Goal: Transaction & Acquisition: Purchase product/service

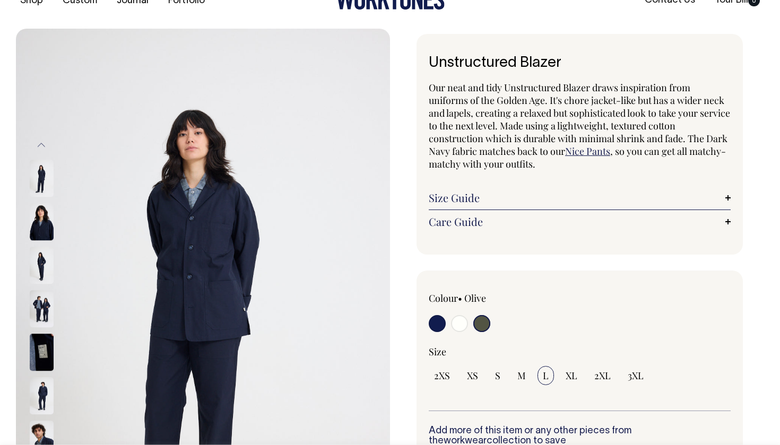
scroll to position [28, 0]
click at [48, 277] on img at bounding box center [42, 265] width 24 height 37
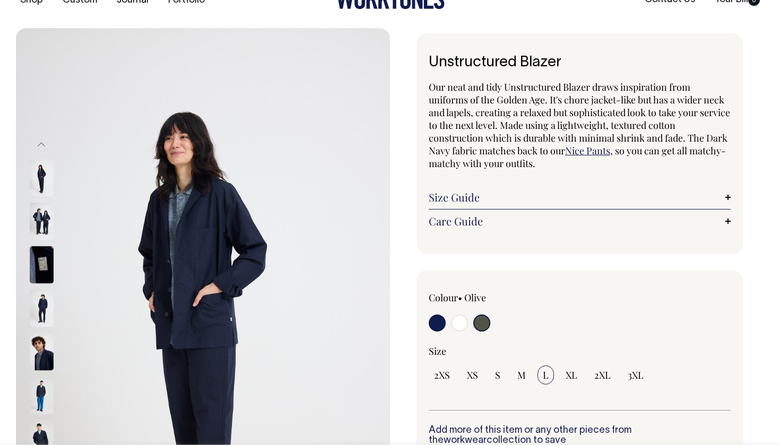
click at [37, 313] on img at bounding box center [42, 308] width 24 height 37
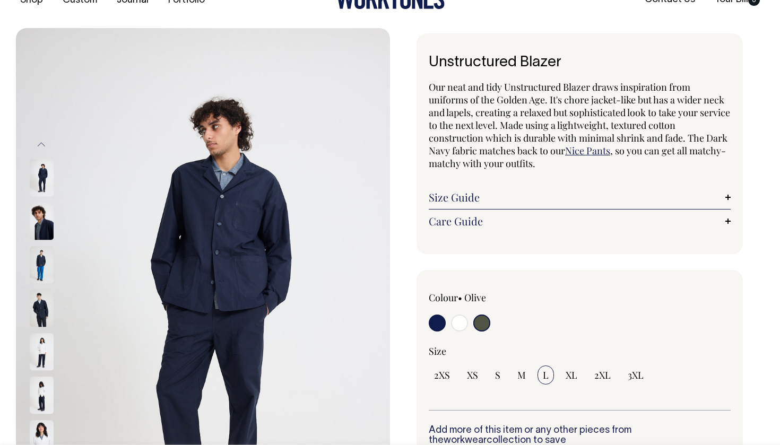
click at [35, 353] on img at bounding box center [42, 352] width 24 height 37
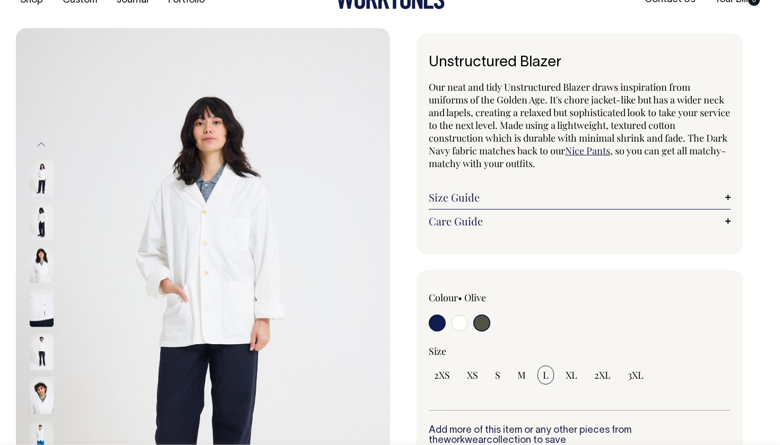
click at [479, 320] on input "radio" at bounding box center [482, 323] width 17 height 17
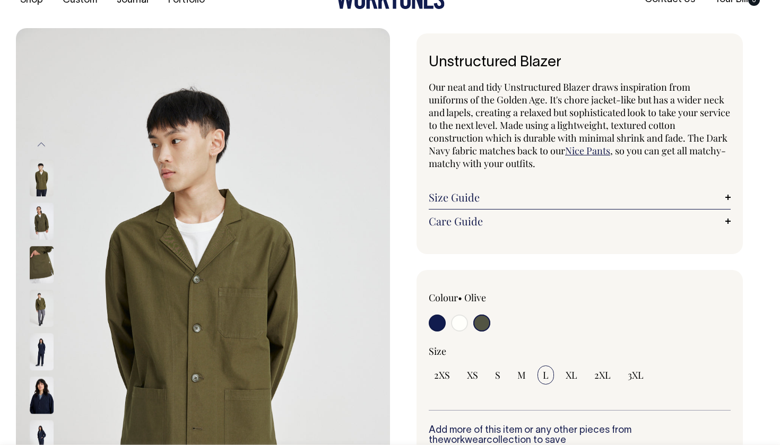
click at [443, 323] on input "radio" at bounding box center [437, 323] width 17 height 17
radio input "true"
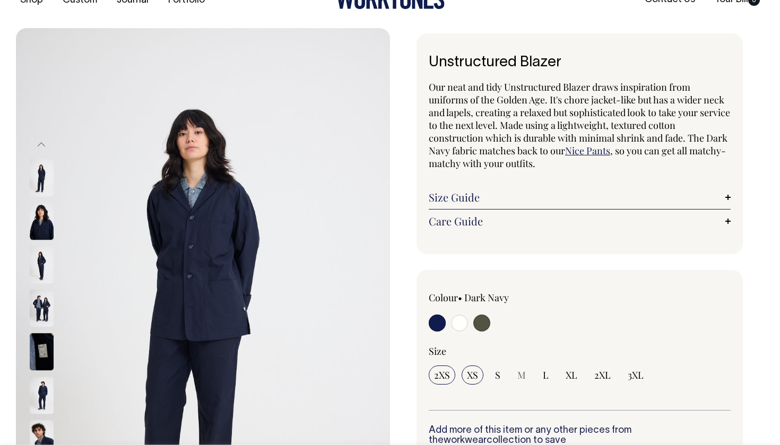
click at [469, 379] on span "XS" at bounding box center [472, 375] width 11 height 13
click at [469, 379] on input "XS" at bounding box center [473, 375] width 22 height 19
radio input "true"
select select "XS"
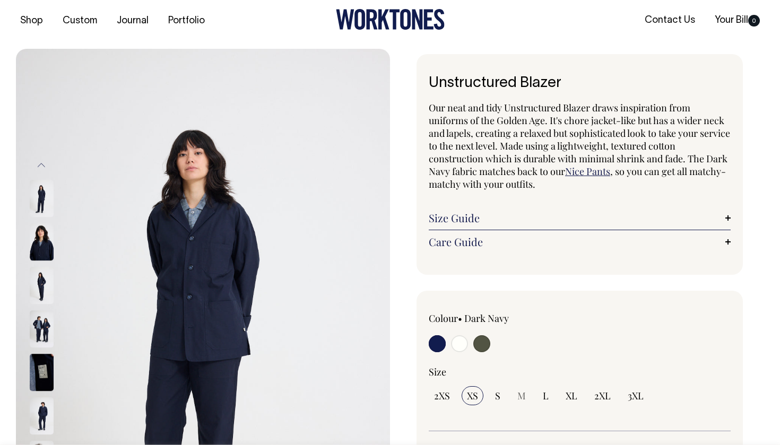
scroll to position [7, 0]
click at [461, 341] on input "radio" at bounding box center [459, 343] width 17 height 17
radio input "true"
select select "Off-White"
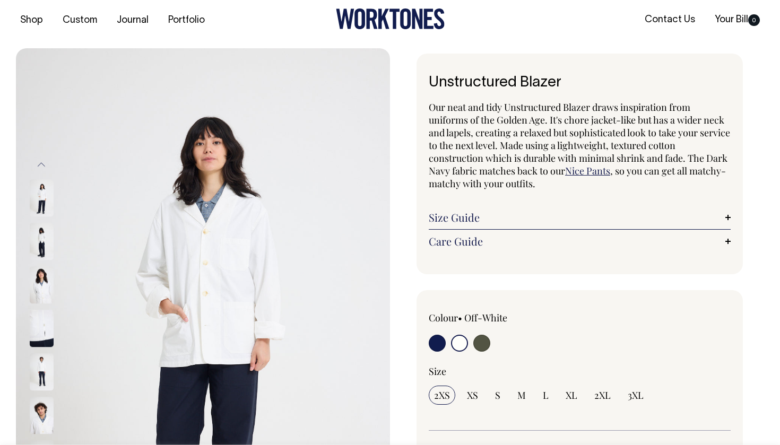
click at [480, 341] on input "radio" at bounding box center [482, 343] width 17 height 17
radio input "true"
select select "Olive"
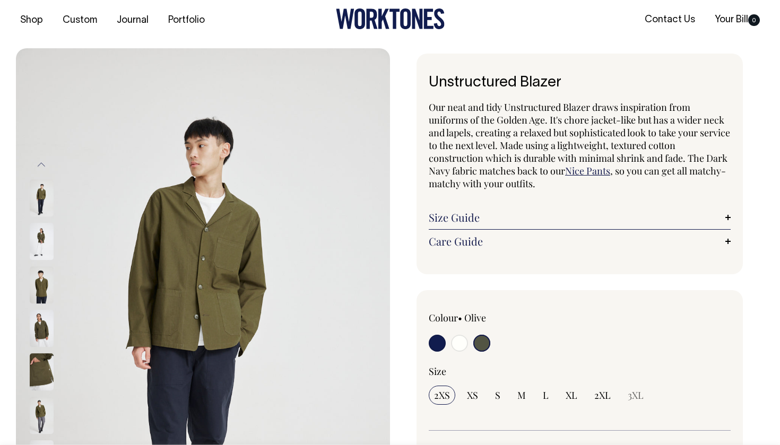
click at [432, 338] on input "radio" at bounding box center [437, 343] width 17 height 17
radio input "true"
select select "Dark Navy"
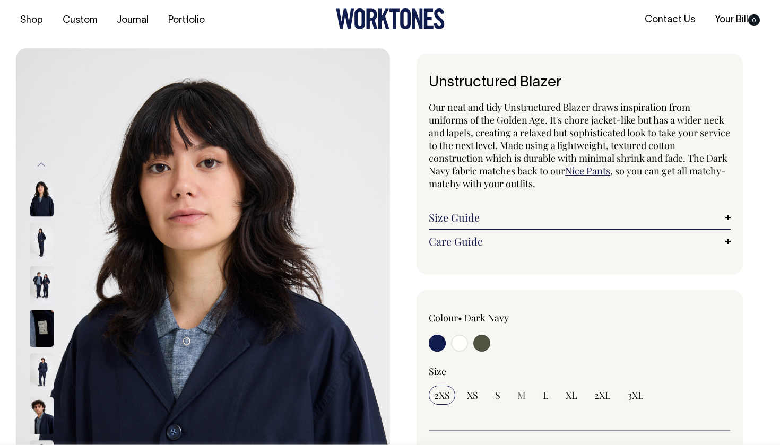
click at [46, 282] on img at bounding box center [42, 285] width 24 height 37
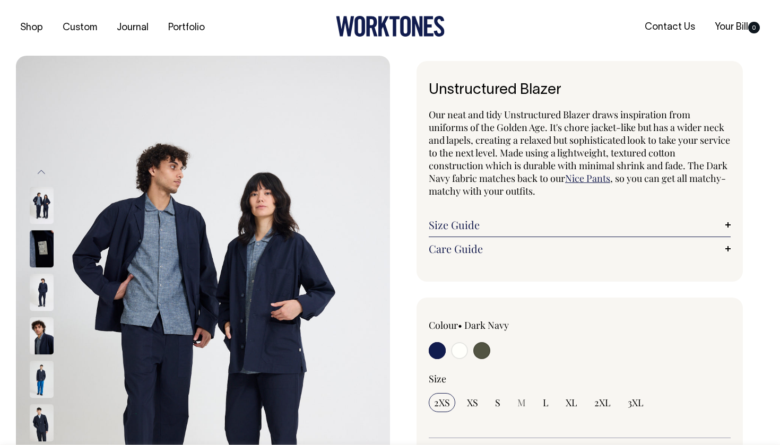
click at [435, 348] on input "radio" at bounding box center [437, 350] width 17 height 17
click at [454, 355] on input "radio" at bounding box center [459, 350] width 17 height 17
radio input "true"
select select "Off-White"
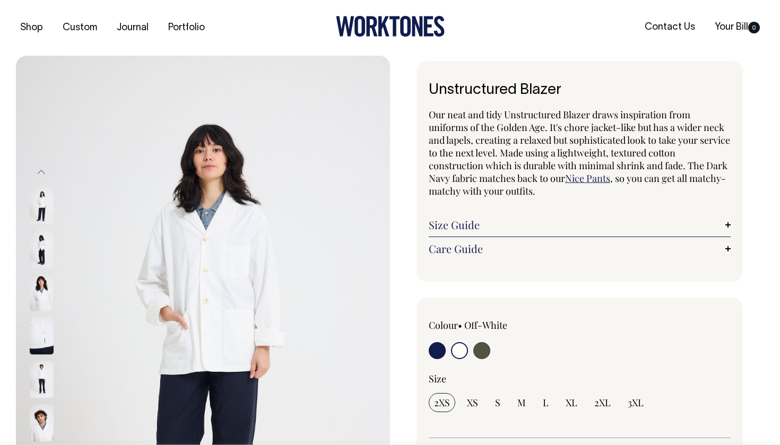
click at [440, 354] on input "radio" at bounding box center [437, 350] width 17 height 17
radio input "true"
select select "Dark Navy"
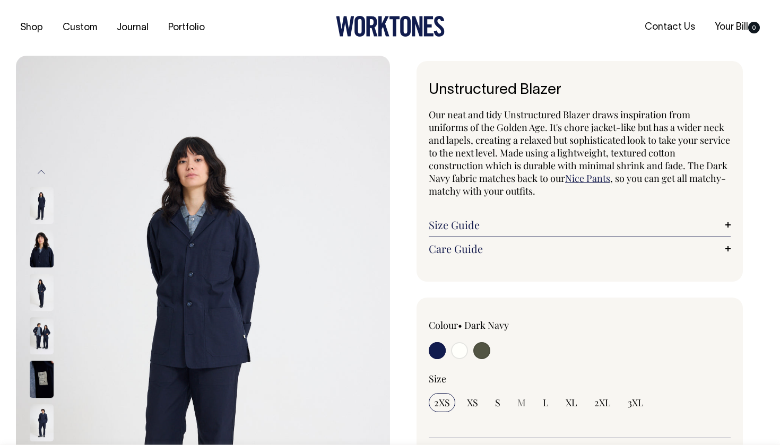
click at [42, 347] on img at bounding box center [42, 336] width 24 height 37
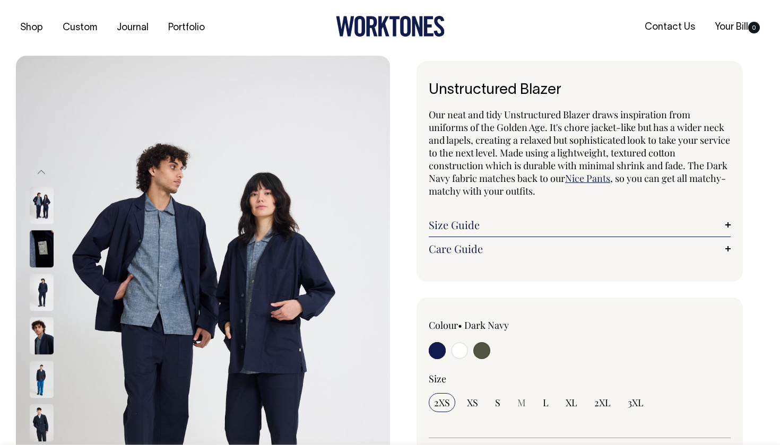
click at [48, 251] on img at bounding box center [42, 249] width 24 height 37
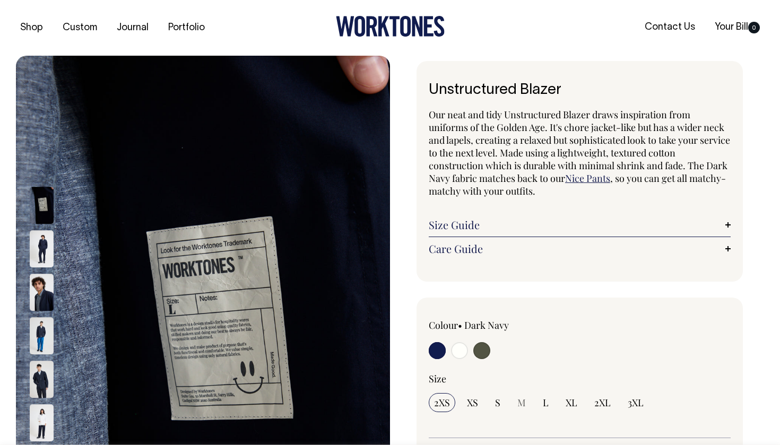
click at [49, 289] on img at bounding box center [42, 292] width 24 height 37
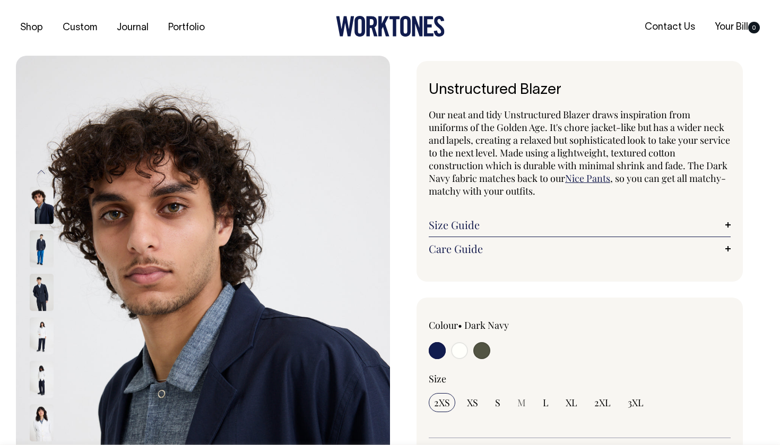
click at [41, 304] on img at bounding box center [42, 292] width 24 height 37
click at [46, 345] on img at bounding box center [42, 336] width 24 height 37
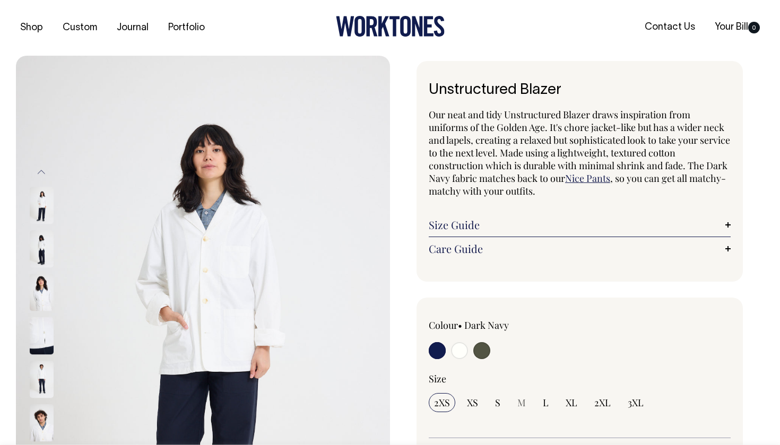
click at [44, 363] on img at bounding box center [42, 380] width 24 height 37
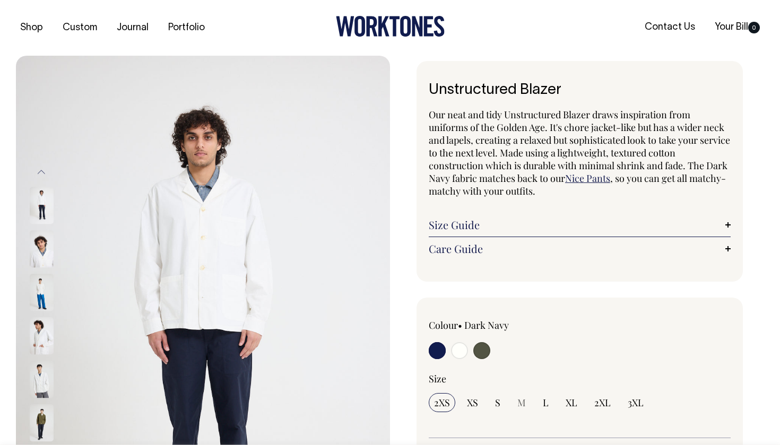
click at [38, 386] on img at bounding box center [42, 380] width 24 height 37
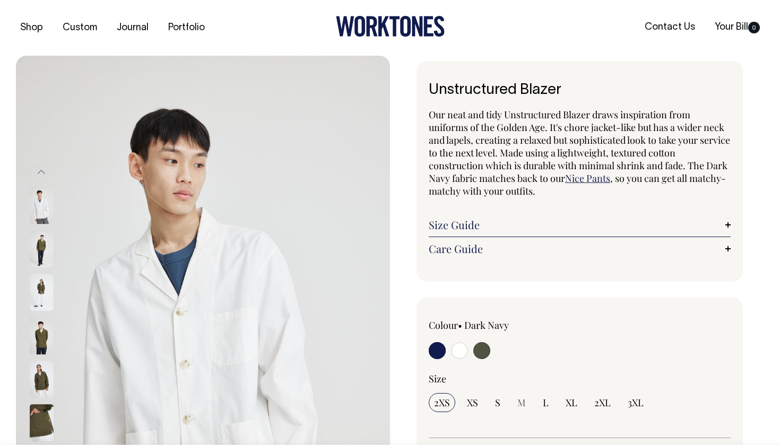
click at [38, 428] on div at bounding box center [55, 336] width 53 height 2394
click at [48, 389] on img at bounding box center [42, 380] width 24 height 37
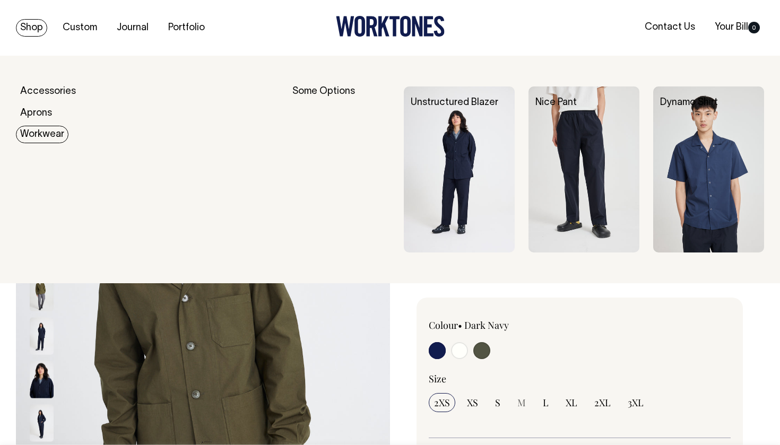
click at [42, 127] on link "Workwear" at bounding box center [42, 135] width 53 height 18
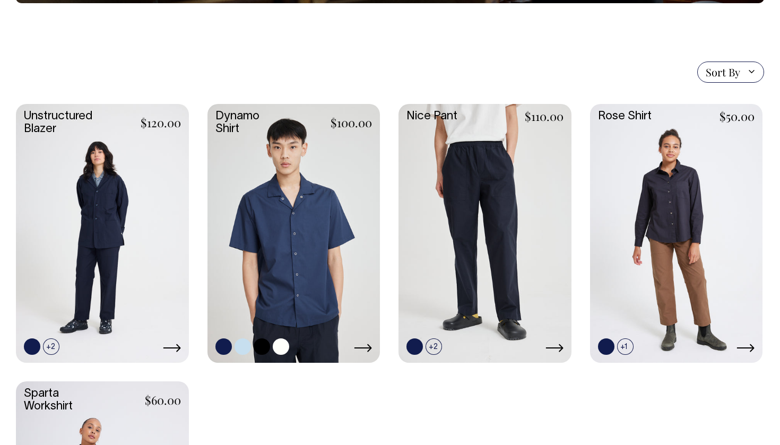
scroll to position [252, 0]
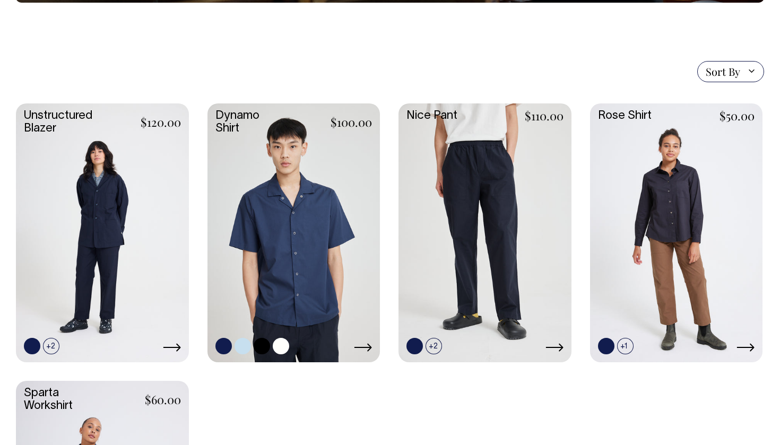
click at [294, 220] on link at bounding box center [294, 232] width 173 height 257
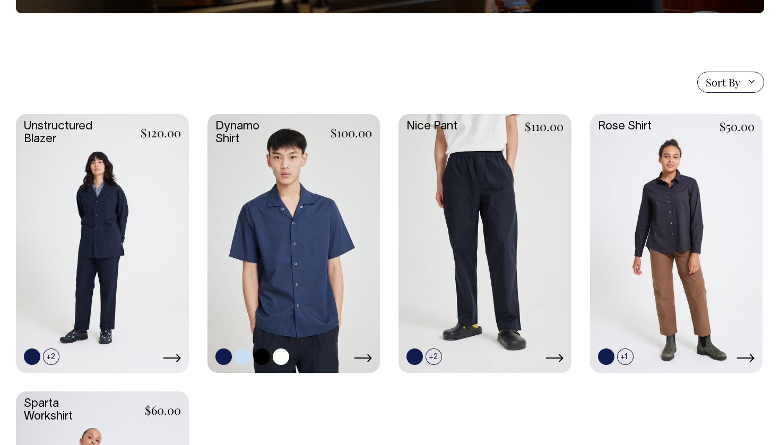
scroll to position [241, 0]
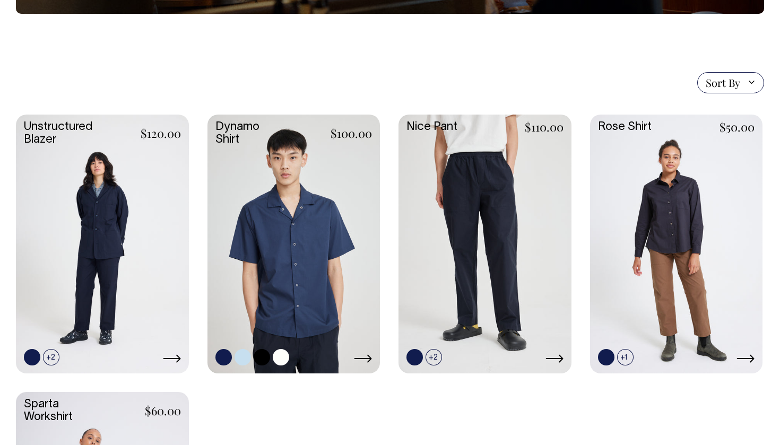
click at [372, 355] on icon at bounding box center [363, 359] width 18 height 8
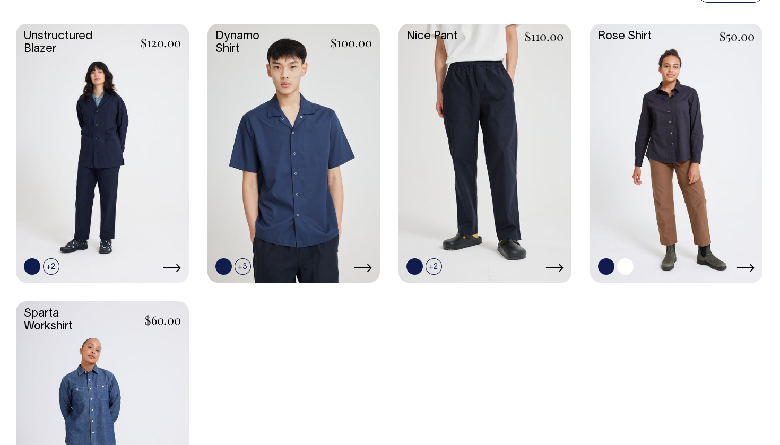
scroll to position [331, 0]
click at [679, 147] on link at bounding box center [676, 152] width 173 height 257
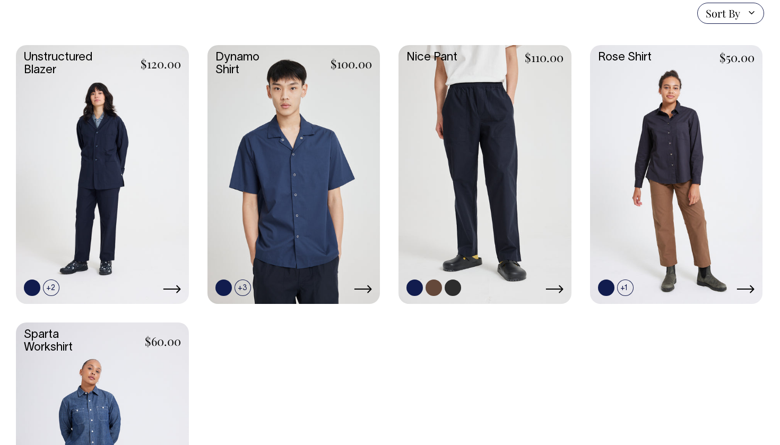
scroll to position [310, 0]
click at [506, 143] on link at bounding box center [485, 174] width 173 height 257
click at [126, 183] on link at bounding box center [102, 174] width 173 height 257
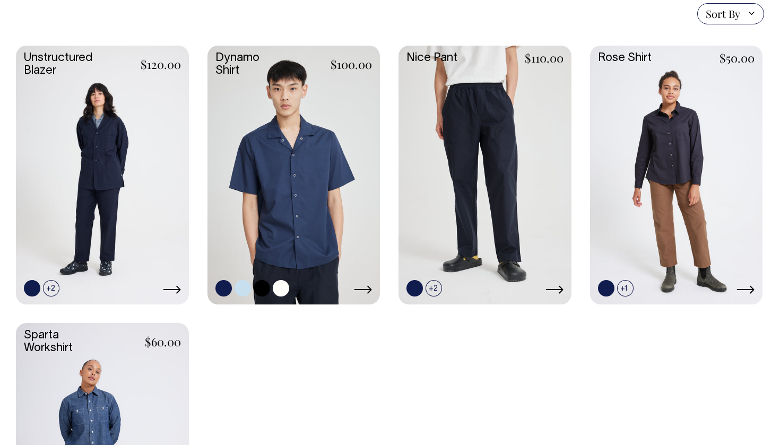
click at [331, 176] on link at bounding box center [294, 174] width 173 height 257
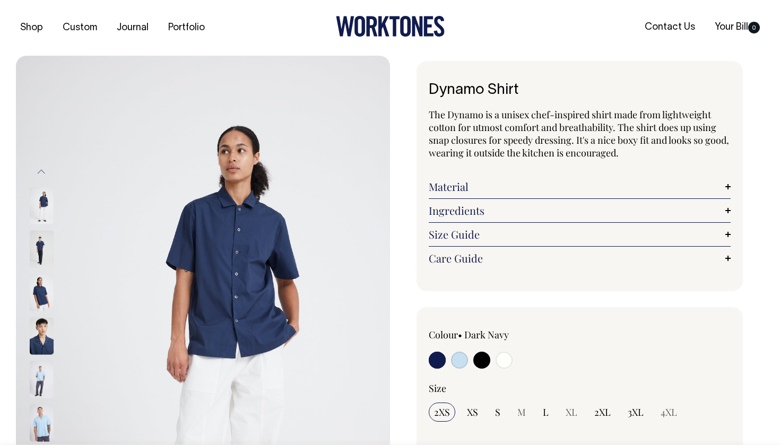
click at [458, 364] on input "radio" at bounding box center [459, 360] width 17 height 17
radio input "true"
select select "True Blue"
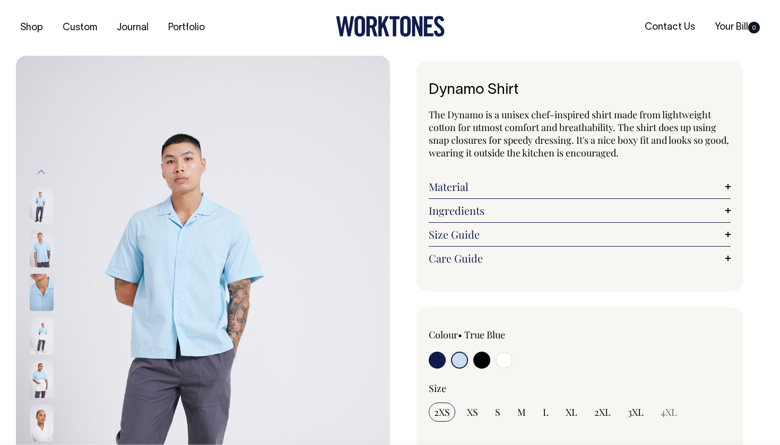
click at [184, 222] on img at bounding box center [203, 337] width 374 height 562
click at [48, 357] on div at bounding box center [55, 337] width 53 height 44
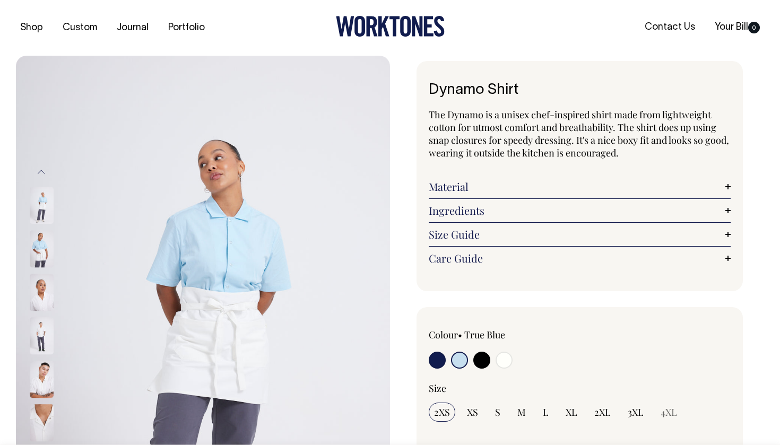
click at [35, 366] on img at bounding box center [42, 380] width 24 height 37
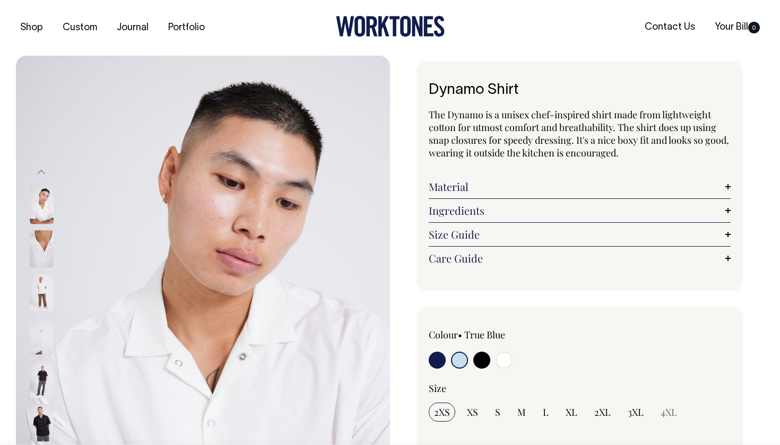
click at [35, 379] on img at bounding box center [42, 380] width 24 height 37
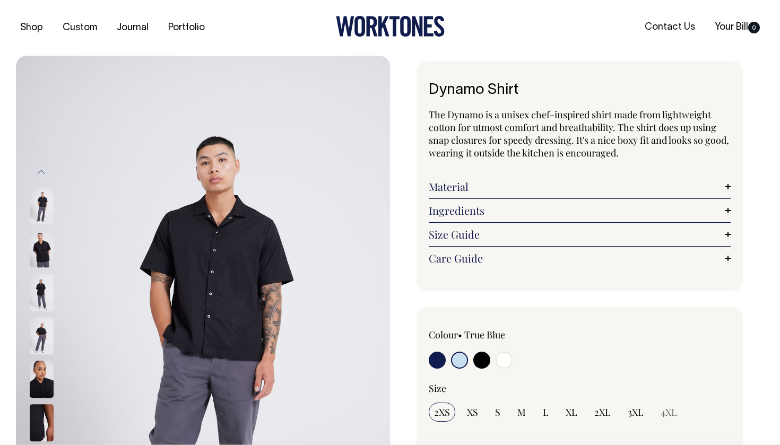
click at [464, 360] on input "radio" at bounding box center [459, 360] width 17 height 17
click at [437, 358] on input "radio" at bounding box center [437, 360] width 17 height 17
radio input "true"
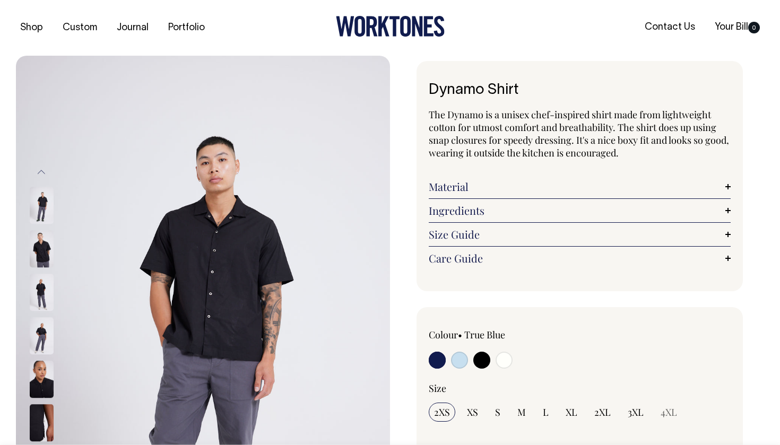
select select "Dark Navy"
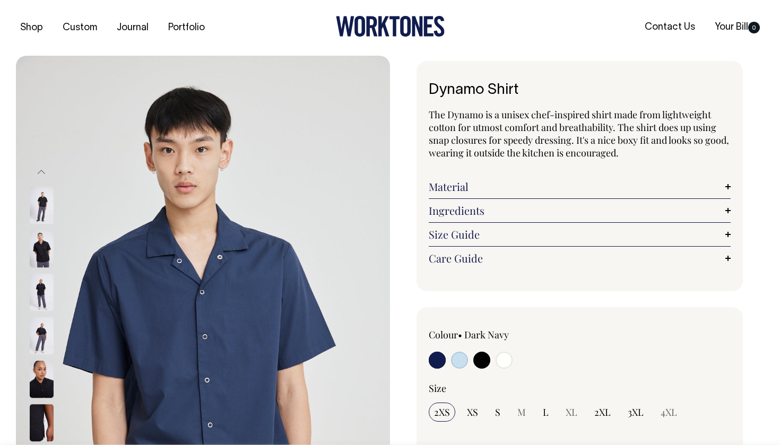
click at [462, 359] on input "radio" at bounding box center [459, 360] width 17 height 17
radio input "true"
select select "True Blue"
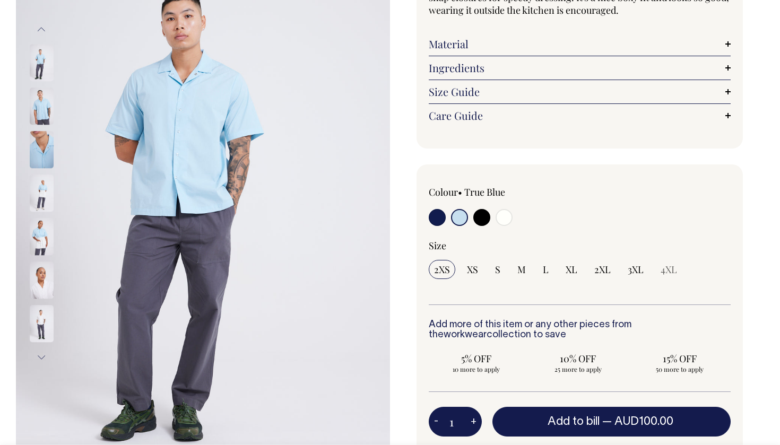
click at [44, 324] on img at bounding box center [42, 324] width 24 height 37
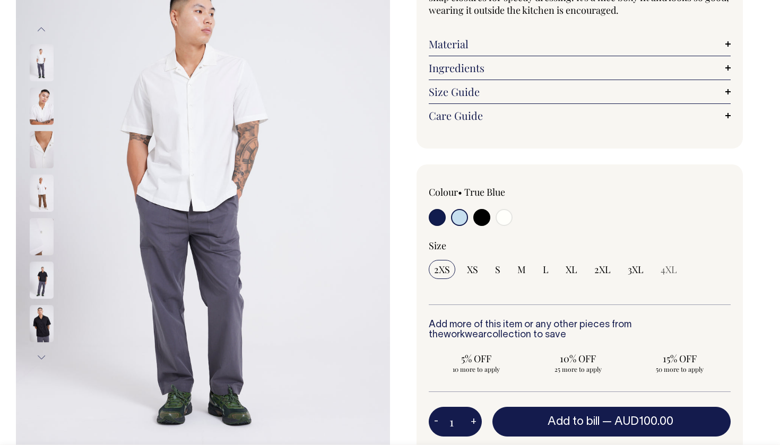
scroll to position [143, 0]
click at [50, 283] on div at bounding box center [55, 281] width 53 height 44
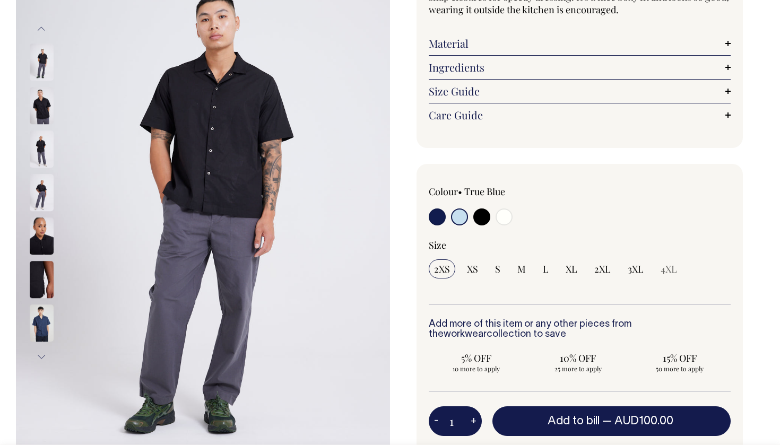
click at [42, 303] on div at bounding box center [55, 150] width 53 height 2220
click at [42, 312] on img at bounding box center [42, 323] width 24 height 37
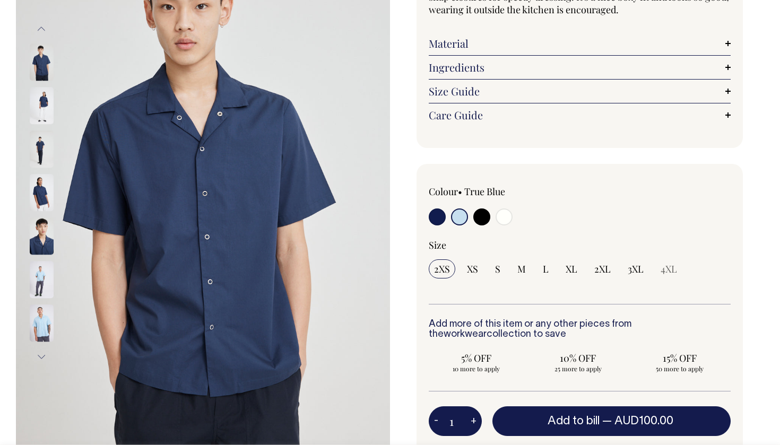
click at [479, 212] on input "radio" at bounding box center [482, 217] width 17 height 17
radio input "true"
select select "Black"
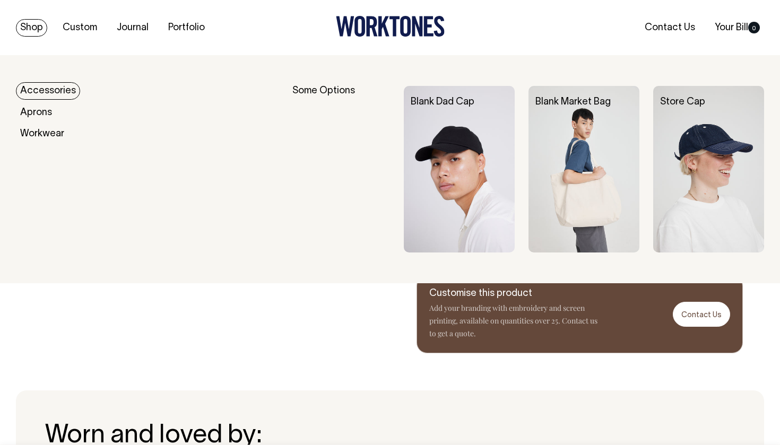
scroll to position [432, 0]
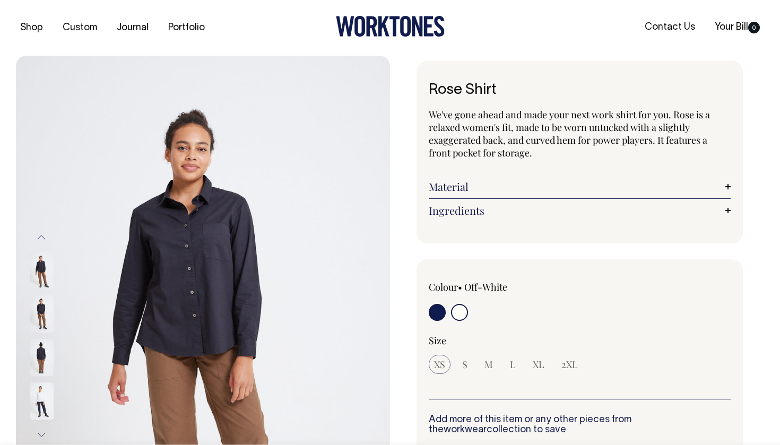
click at [38, 311] on img at bounding box center [42, 314] width 24 height 37
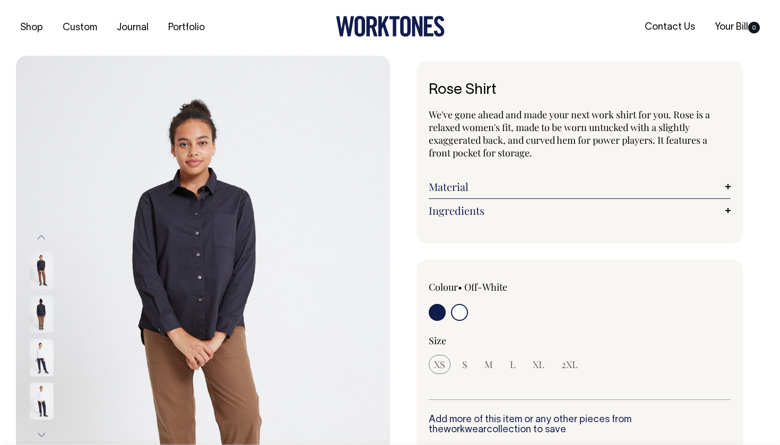
click at [37, 357] on div at bounding box center [55, 359] width 53 height 44
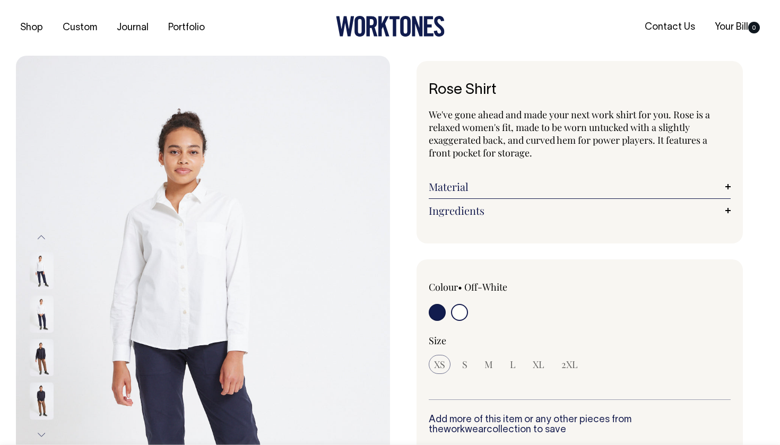
click at [37, 393] on div at bounding box center [55, 250] width 53 height 610
click at [41, 407] on img at bounding box center [42, 401] width 24 height 37
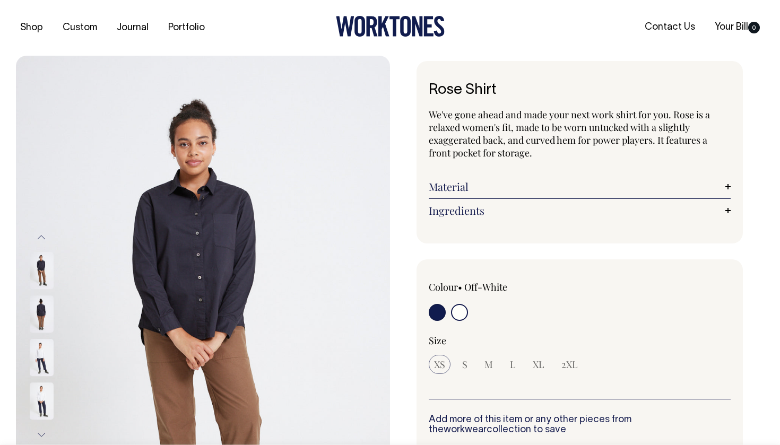
click at [43, 424] on button "Next" at bounding box center [41, 436] width 16 height 24
click at [45, 409] on img at bounding box center [42, 401] width 24 height 37
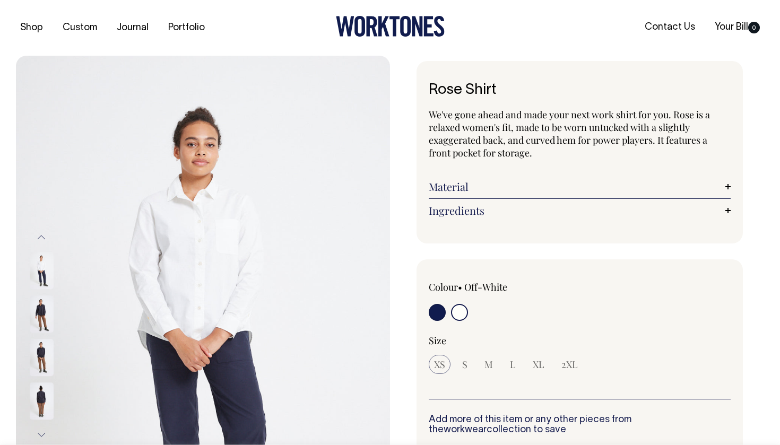
click at [42, 349] on div at bounding box center [55, 206] width 53 height 610
click at [48, 272] on img at bounding box center [42, 271] width 24 height 37
click at [35, 334] on div at bounding box center [55, 316] width 53 height 44
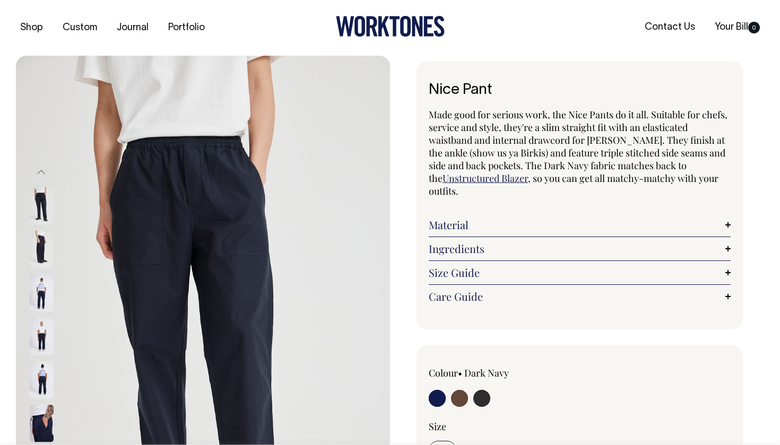
click at [36, 294] on img at bounding box center [42, 293] width 24 height 37
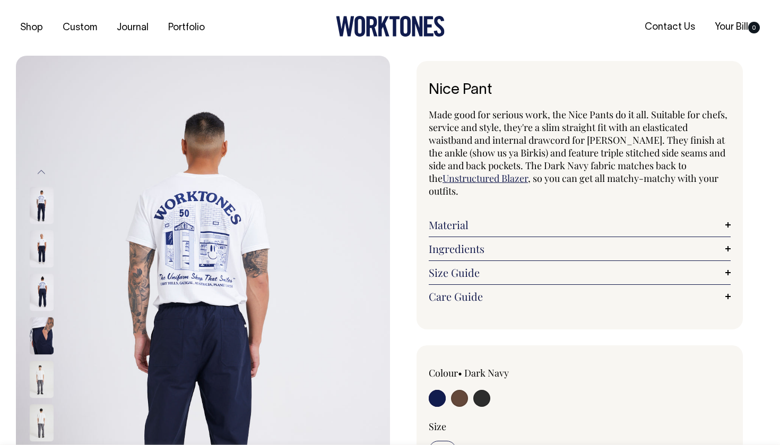
click at [34, 336] on img at bounding box center [42, 336] width 24 height 37
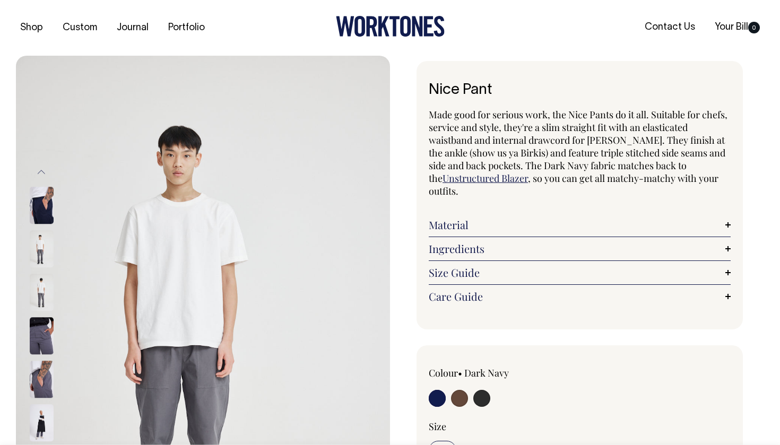
click at [35, 336] on img at bounding box center [42, 336] width 24 height 37
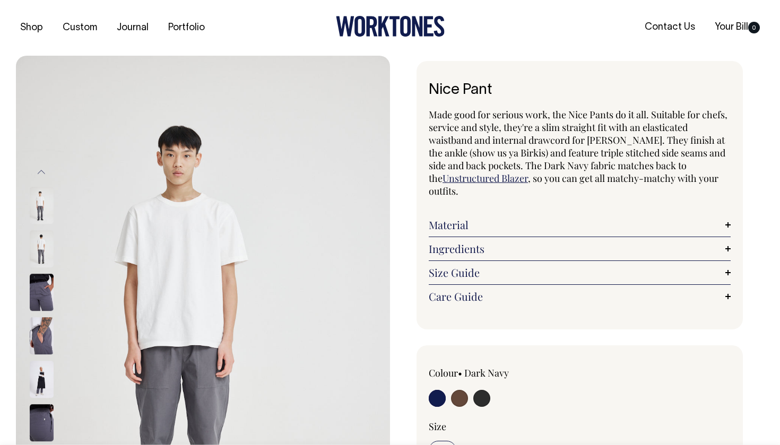
click at [36, 365] on img at bounding box center [42, 380] width 24 height 37
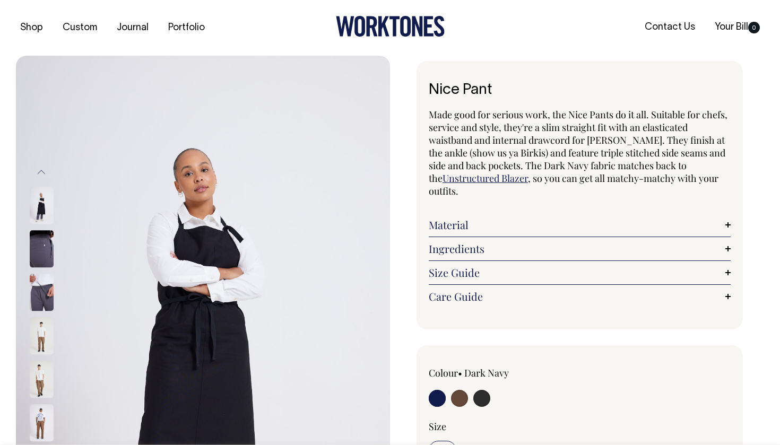
click at [37, 372] on img at bounding box center [42, 380] width 24 height 37
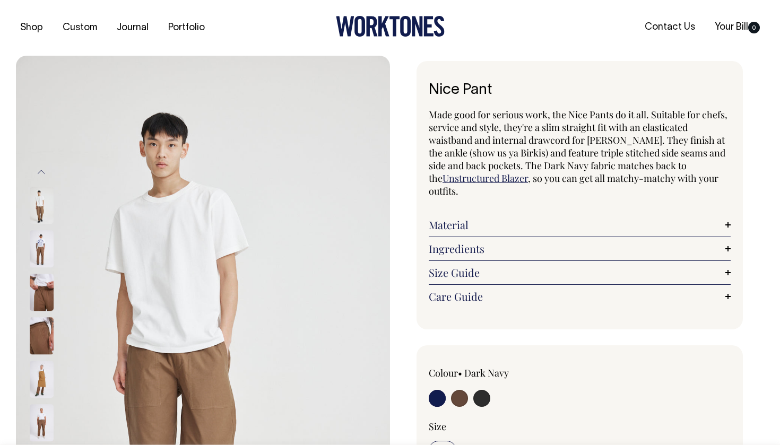
click at [462, 396] on input "radio" at bounding box center [459, 398] width 17 height 17
radio input "true"
radio input "false"
select select "Chocolate"
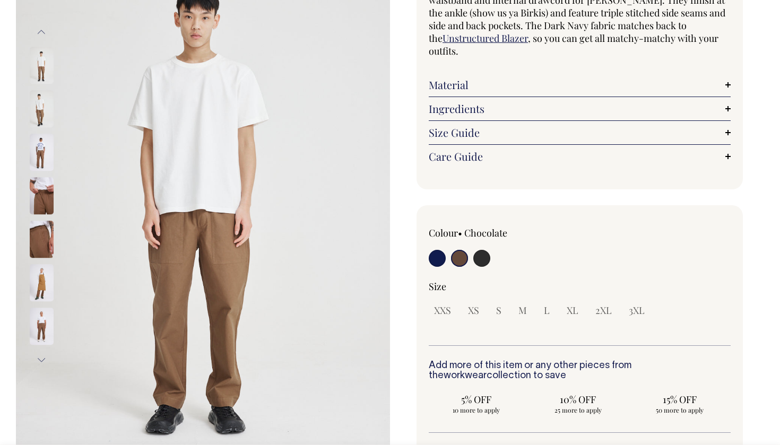
click at [436, 268] on label at bounding box center [437, 260] width 17 height 20
click at [436, 267] on input "radio" at bounding box center [437, 258] width 17 height 17
radio input "true"
select select "Dark Navy"
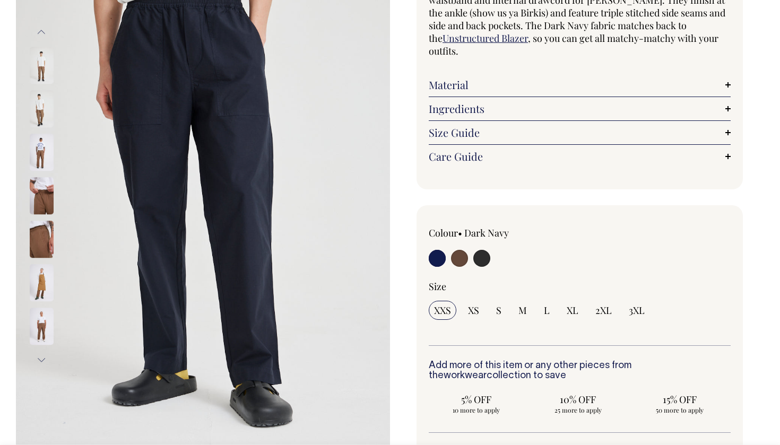
scroll to position [141, 0]
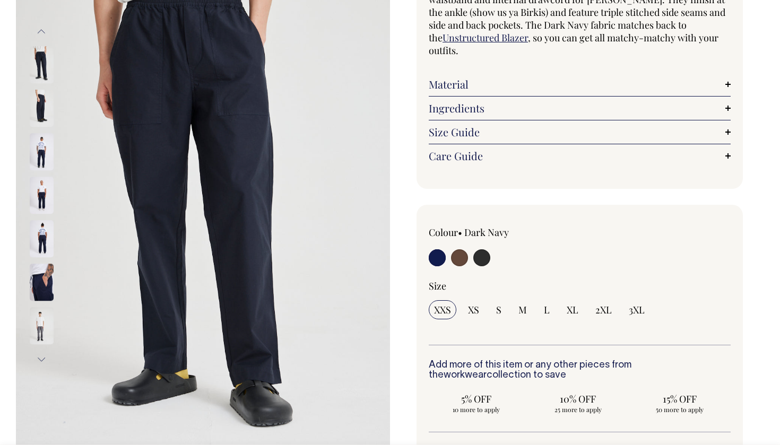
click at [493, 254] on div at bounding box center [489, 260] width 121 height 20
click at [485, 257] on input "radio" at bounding box center [482, 258] width 17 height 17
radio input "true"
select select "Charcoal"
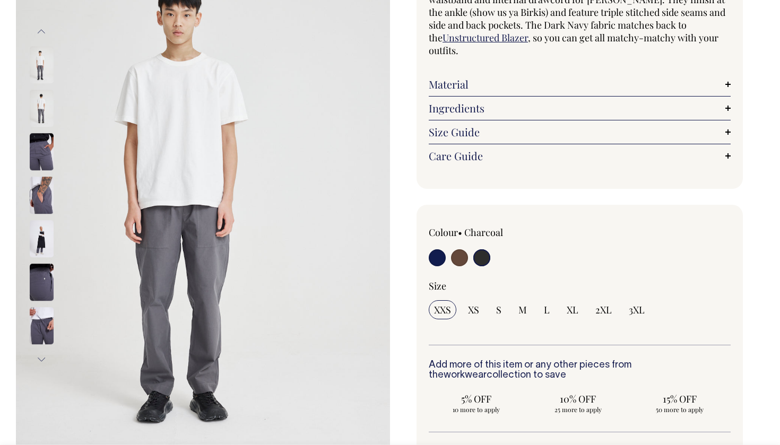
click at [436, 257] on input "radio" at bounding box center [437, 258] width 17 height 17
radio input "true"
select select "Dark Navy"
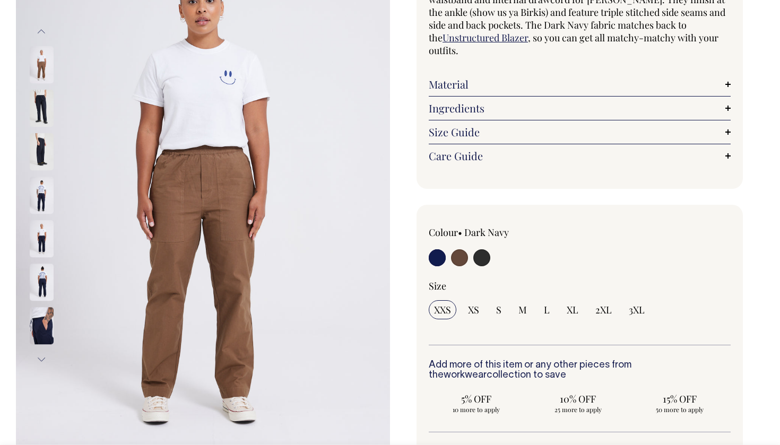
click at [435, 256] on input "radio" at bounding box center [437, 258] width 17 height 17
click at [441, 259] on input "radio" at bounding box center [437, 258] width 17 height 17
click at [42, 287] on img at bounding box center [42, 282] width 24 height 37
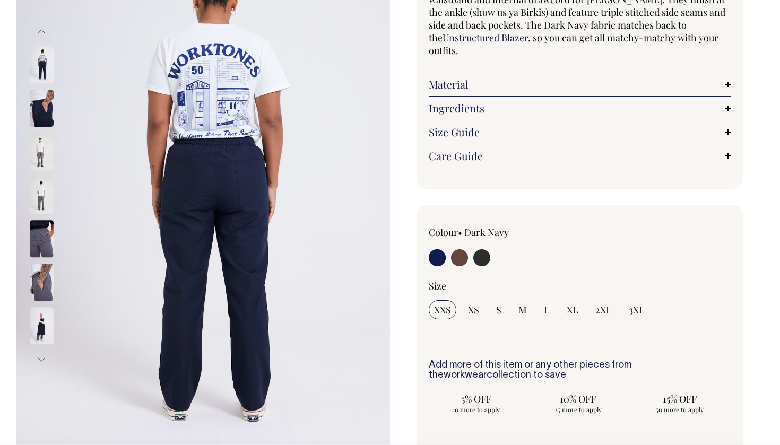
click at [463, 260] on input "radio" at bounding box center [459, 258] width 17 height 17
radio input "true"
radio input "false"
select select "Chocolate"
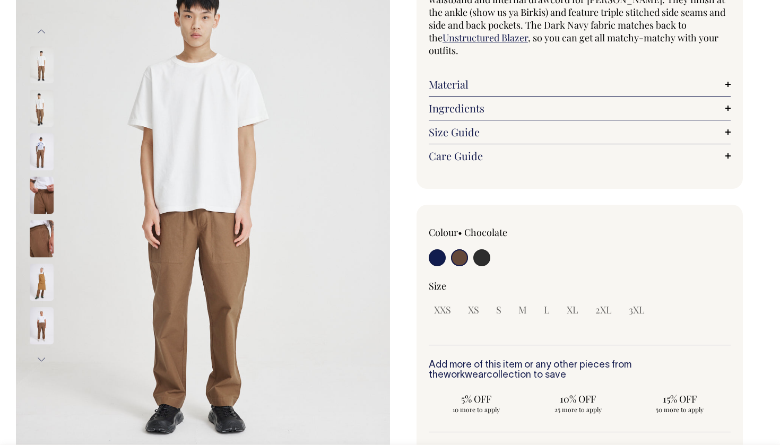
click at [438, 256] on input "radio" at bounding box center [437, 258] width 17 height 17
radio input "true"
select select "Dark Navy"
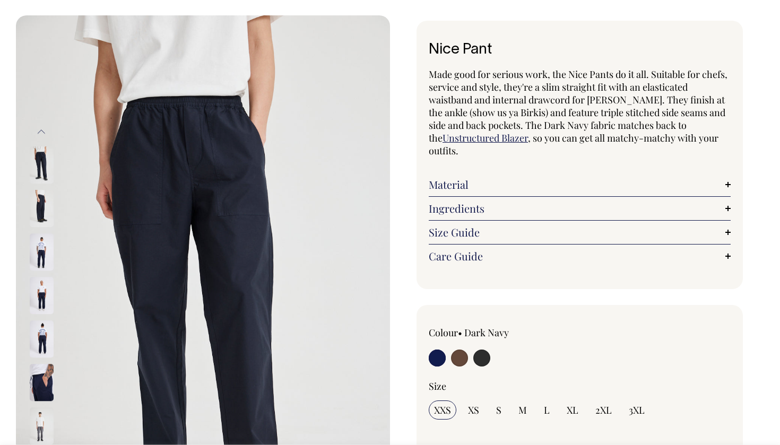
scroll to position [39, 0]
click at [45, 349] on img at bounding box center [42, 340] width 24 height 37
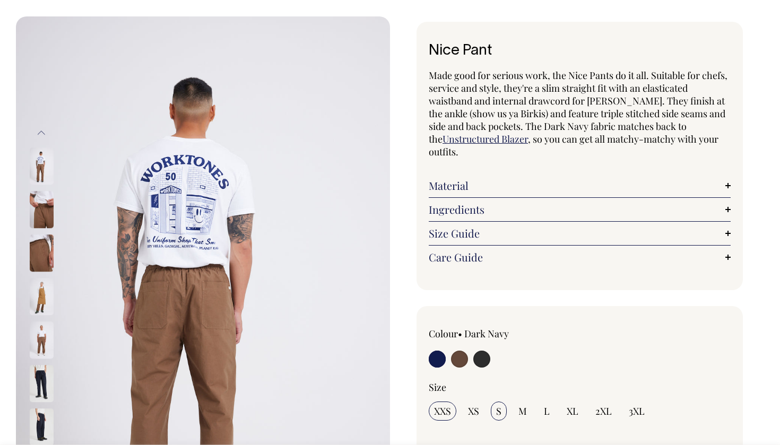
click at [502, 413] on input "S" at bounding box center [499, 411] width 16 height 19
radio input "true"
select select "S"
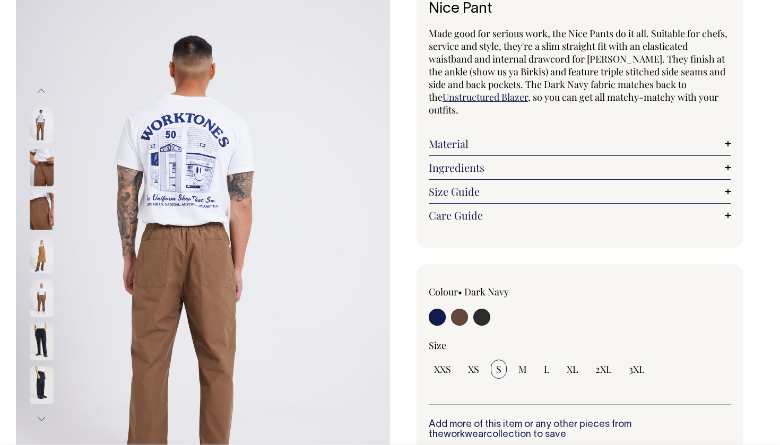
click at [435, 317] on input "radio" at bounding box center [437, 317] width 17 height 17
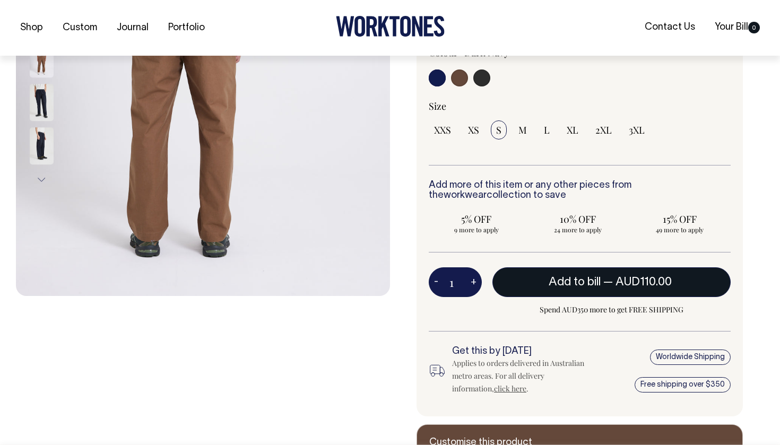
scroll to position [321, 0]
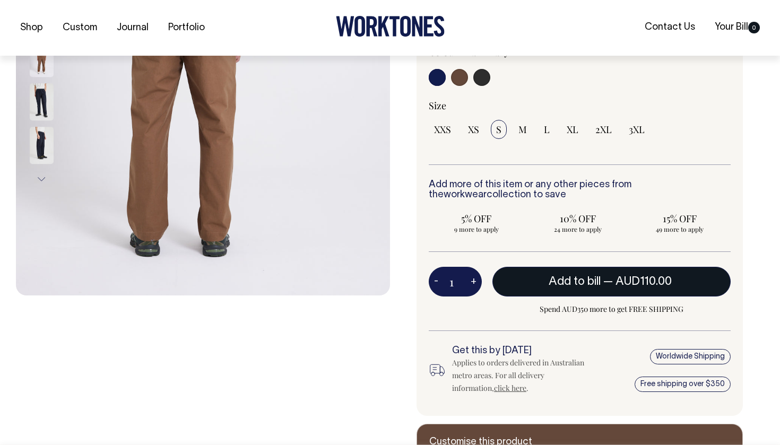
click at [581, 287] on button "Add to bill — AUD110.00" at bounding box center [612, 282] width 238 height 30
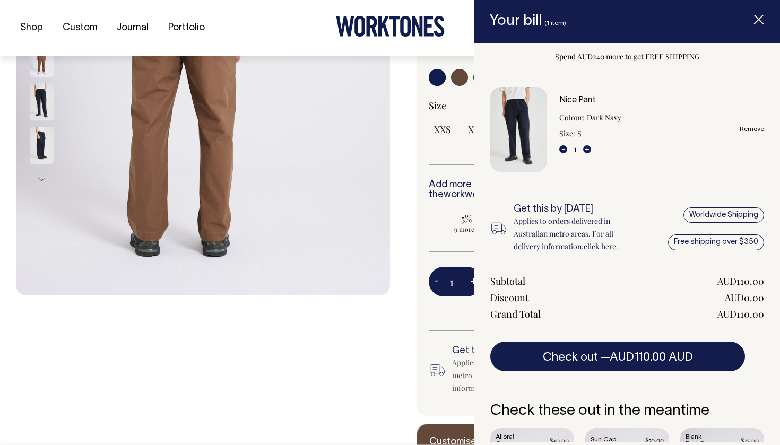
click at [448, 293] on input "1" at bounding box center [455, 282] width 53 height 30
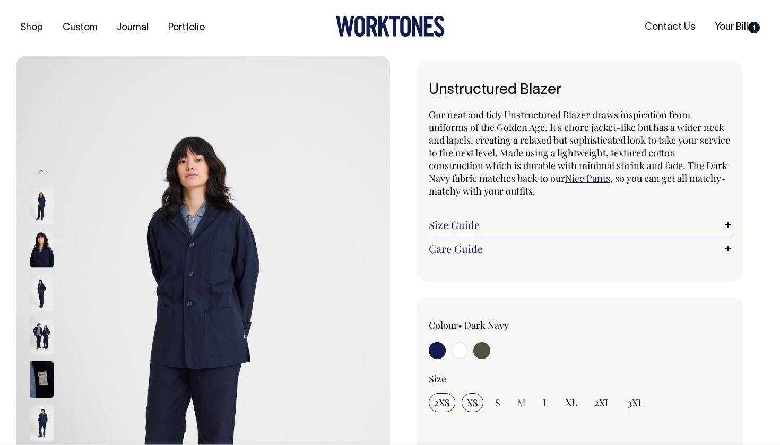
click at [475, 398] on span "XS" at bounding box center [472, 403] width 11 height 13
click at [475, 398] on input "XS" at bounding box center [473, 402] width 22 height 19
radio input "true"
select select "XS"
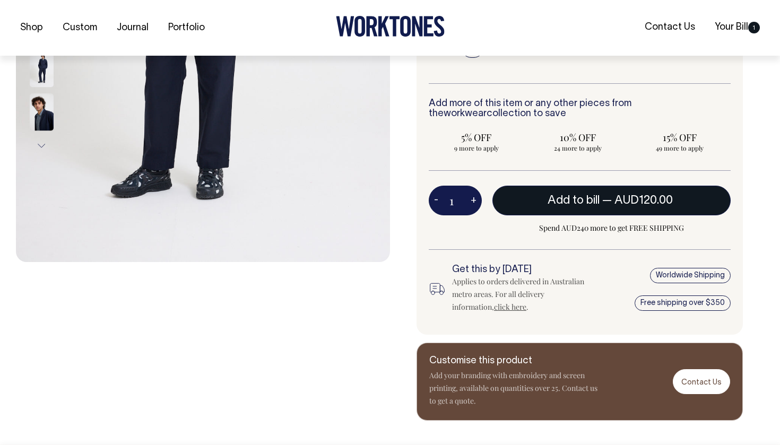
click at [573, 204] on span "Add to bill" at bounding box center [574, 200] width 52 height 11
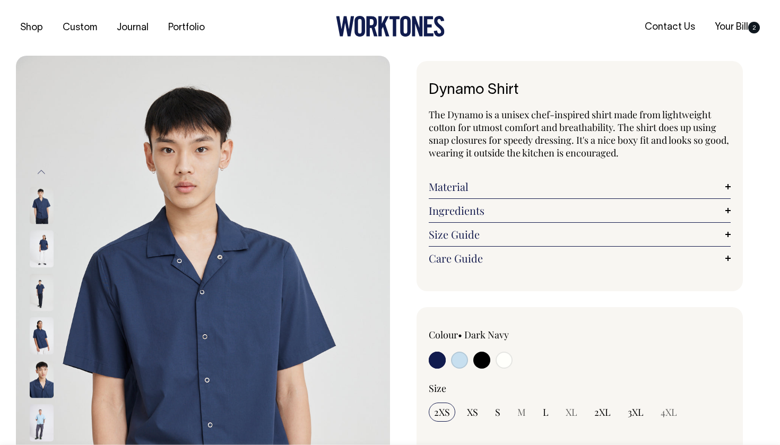
click at [460, 361] on input "radio" at bounding box center [459, 360] width 17 height 17
radio input "true"
select select "True Blue"
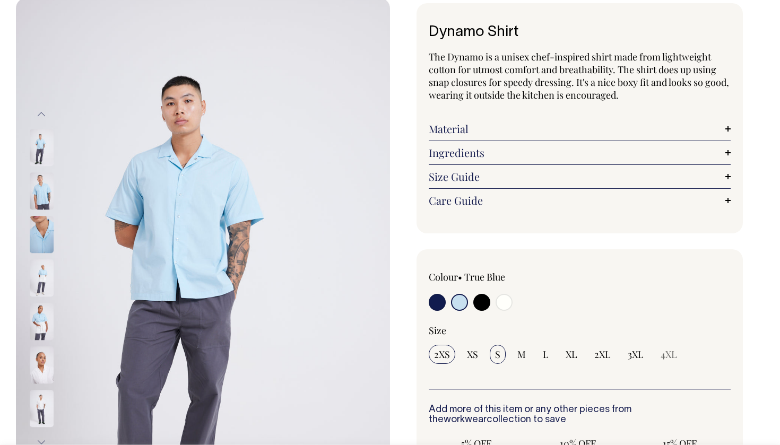
scroll to position [58, 0]
click at [497, 358] on span "S" at bounding box center [497, 354] width 5 height 13
click at [497, 358] on input "S" at bounding box center [498, 354] width 16 height 19
radio input "true"
select select "S"
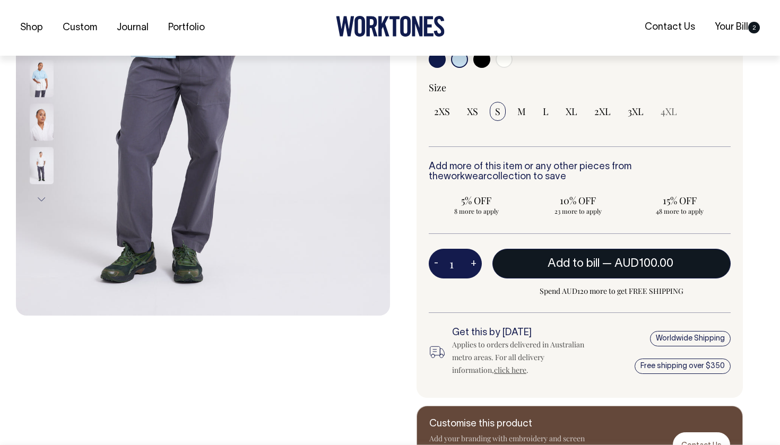
click at [565, 268] on button "Add to bill — AUD100.00" at bounding box center [612, 264] width 238 height 30
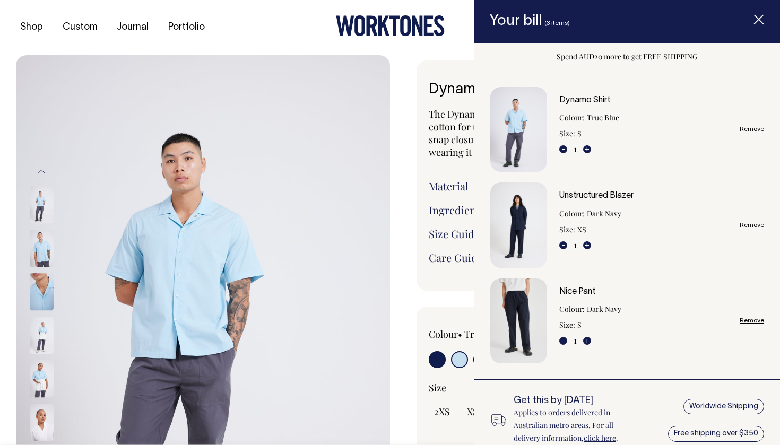
scroll to position [0, 0]
click at [538, 202] on img "Item added to your cart" at bounding box center [519, 225] width 57 height 85
click at [587, 188] on div "Unstructured Blazer Colour: Dark Navy Size: XS - 1 + Remove" at bounding box center [628, 225] width 274 height 85
click at [587, 194] on link "Unstructured Blazer" at bounding box center [597, 195] width 74 height 7
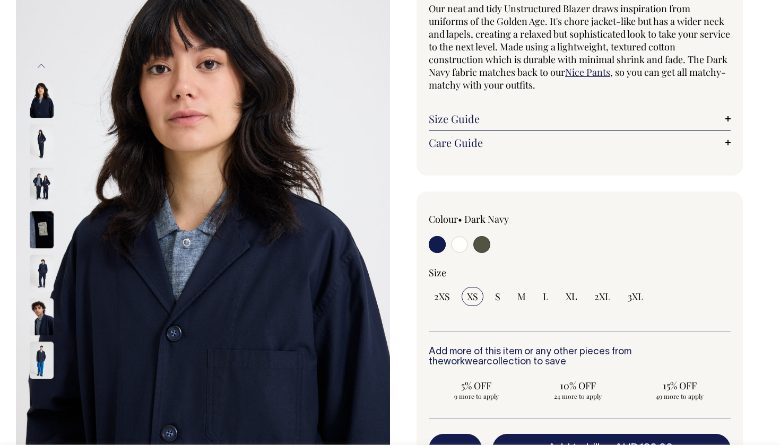
scroll to position [106, 0]
click at [37, 273] on img at bounding box center [42, 274] width 24 height 37
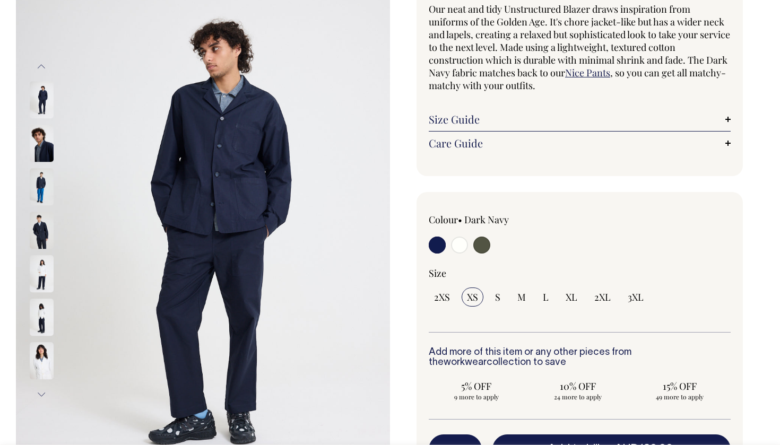
click at [46, 302] on img at bounding box center [42, 317] width 24 height 37
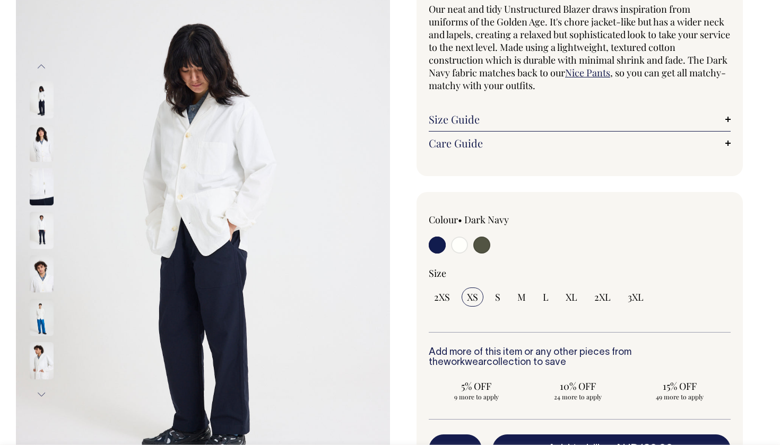
click at [40, 316] on img at bounding box center [42, 317] width 24 height 37
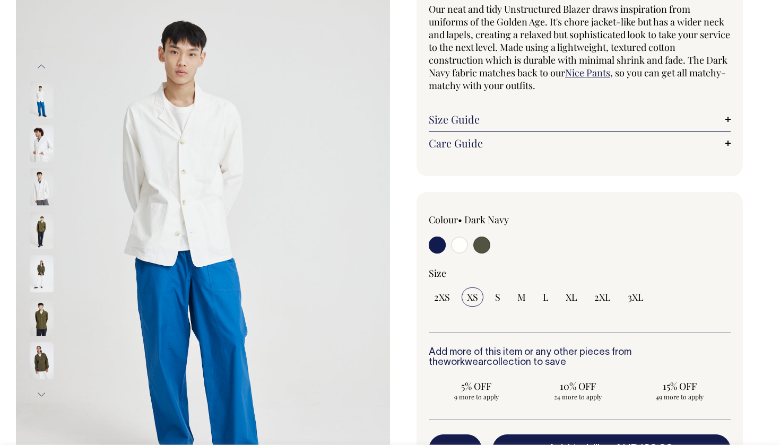
click at [40, 319] on img at bounding box center [42, 317] width 24 height 37
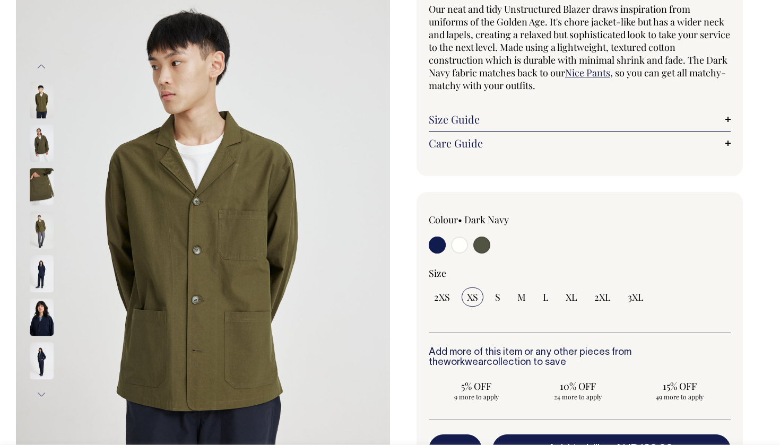
click at [40, 319] on img at bounding box center [42, 317] width 24 height 37
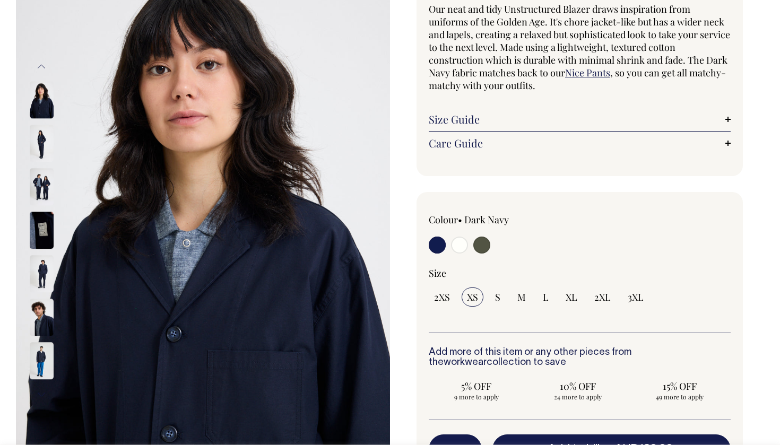
click at [34, 133] on img at bounding box center [42, 143] width 24 height 37
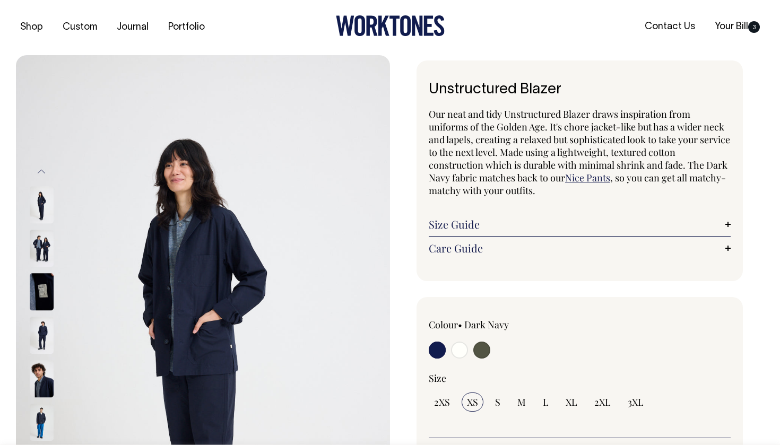
scroll to position [0, 0]
click at [741, 29] on link "Your Bill 3" at bounding box center [738, 28] width 54 height 18
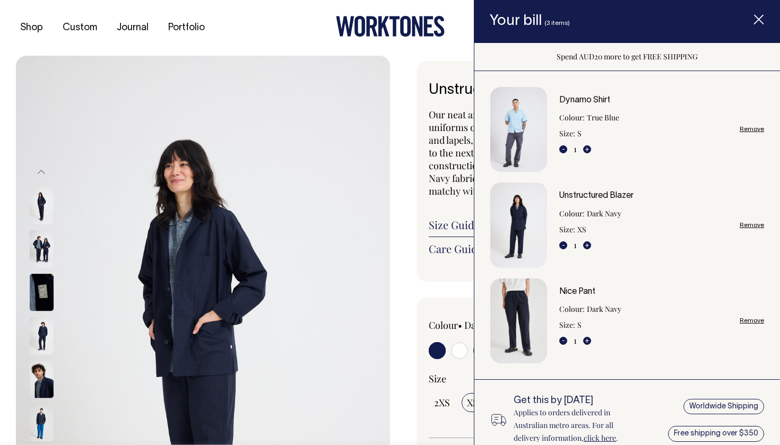
click at [462, 113] on span "Our neat and tidy Unstructured Blazer draws inspiration from uniforms of the Go…" at bounding box center [580, 146] width 302 height 76
click at [422, 82] on div "Unstructured Blazer Our neat and tidy Unstructured Blazer draws inspiration fro…" at bounding box center [580, 171] width 327 height 221
click at [765, 22] on span "Item added to your cart" at bounding box center [759, 21] width 42 height 45
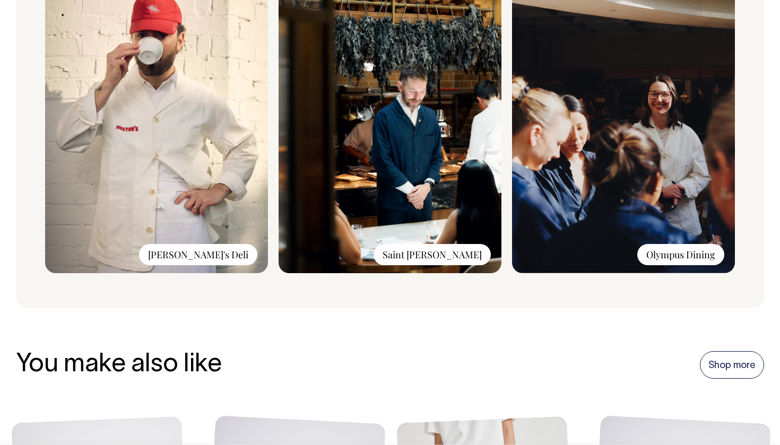
scroll to position [907, 0]
click at [224, 155] on img at bounding box center [156, 132] width 223 height 284
click at [224, 257] on div "Hector's Deli" at bounding box center [198, 255] width 118 height 21
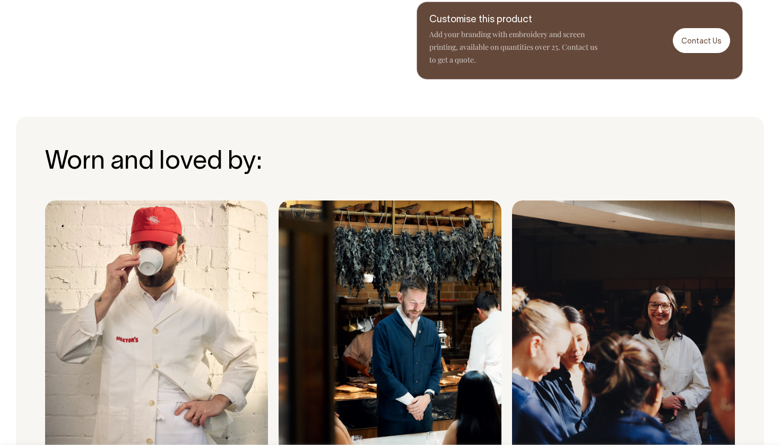
click at [154, 241] on img at bounding box center [156, 343] width 223 height 284
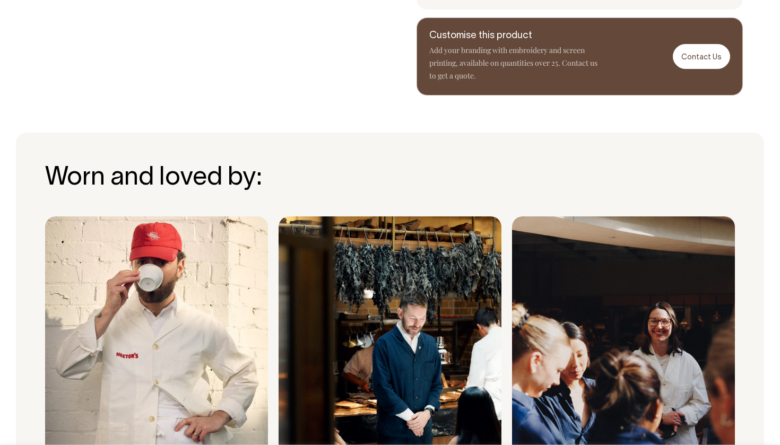
click at [154, 241] on img at bounding box center [156, 359] width 223 height 284
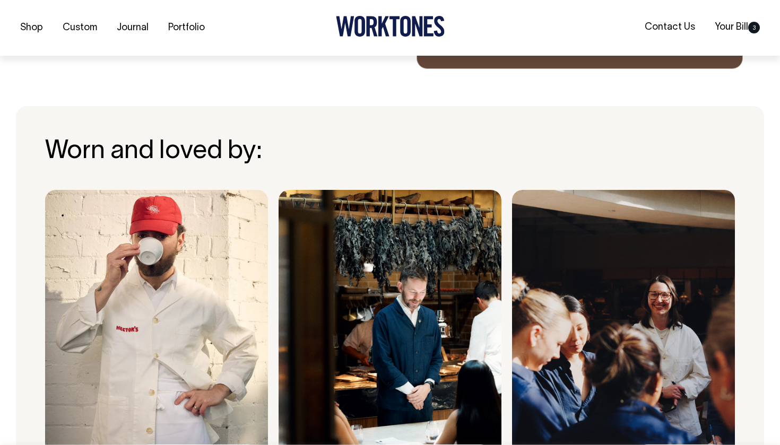
scroll to position [707, 0]
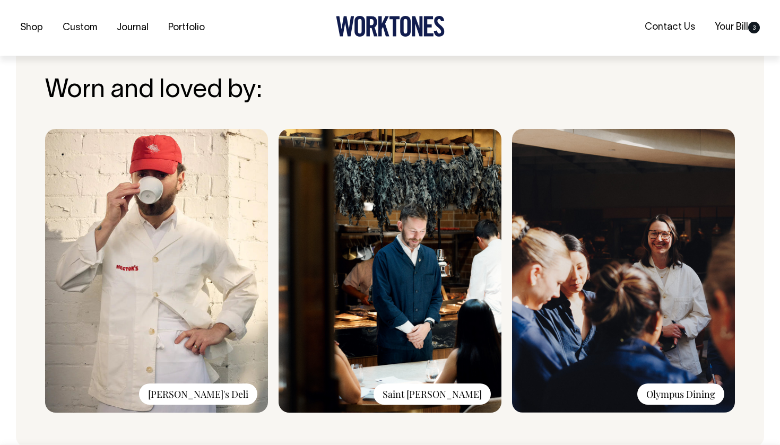
click at [454, 387] on div "Saint Peter" at bounding box center [432, 394] width 117 height 21
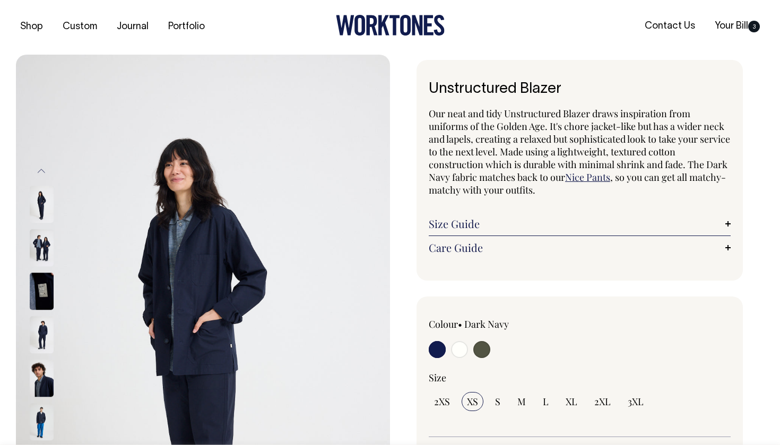
scroll to position [0, 0]
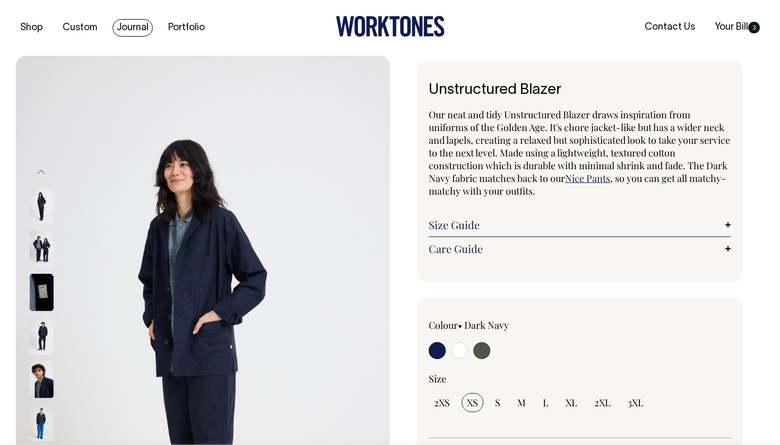
click at [126, 27] on link "Journal" at bounding box center [133, 28] width 40 height 18
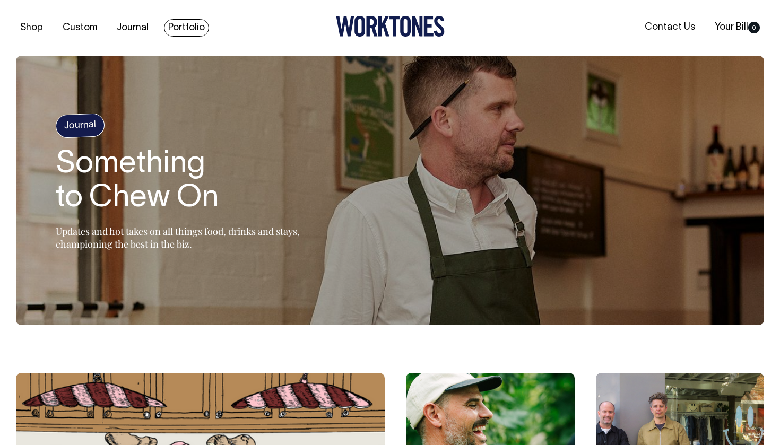
click at [191, 28] on link "Portfolio" at bounding box center [186, 28] width 45 height 18
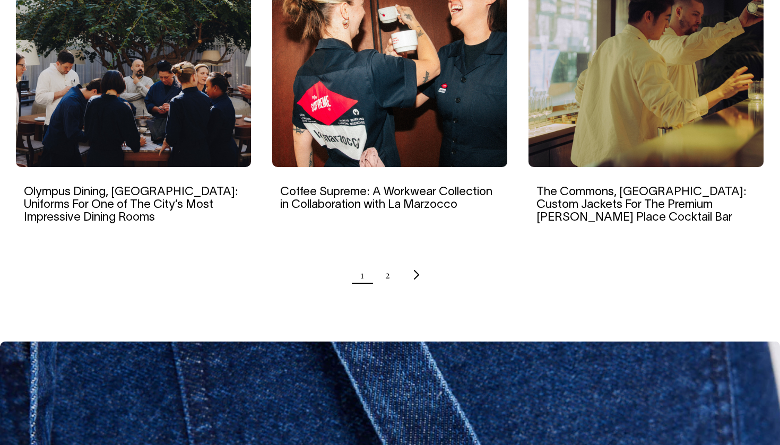
scroll to position [1094, 0]
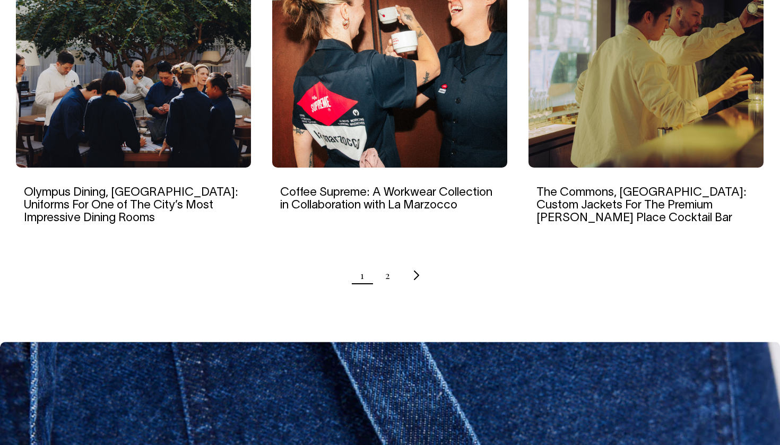
click at [390, 262] on ul "1 2" at bounding box center [390, 275] width 749 height 27
click at [388, 263] on link "2" at bounding box center [387, 275] width 5 height 27
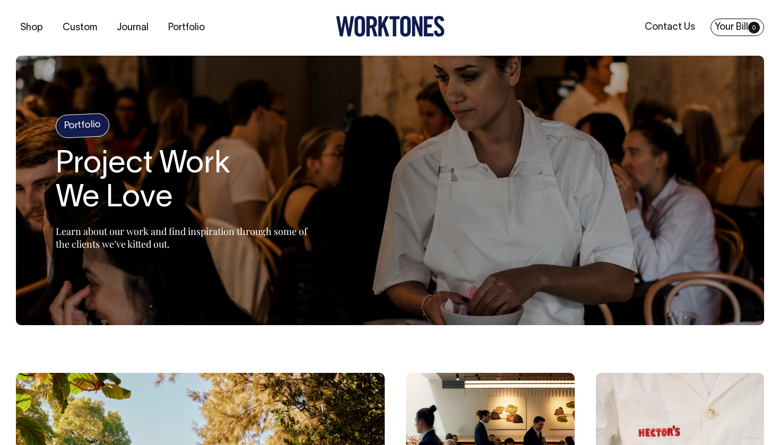
click at [751, 28] on span "0" at bounding box center [755, 28] width 12 height 12
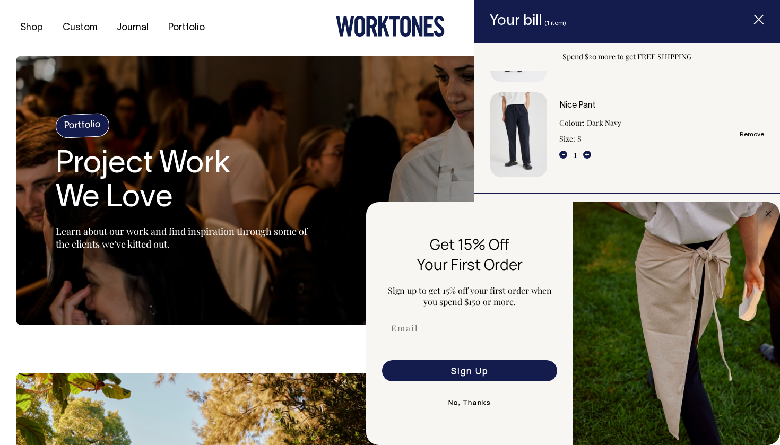
scroll to position [188, 0]
click at [767, 215] on icon "Close dialog" at bounding box center [768, 213] width 5 height 5
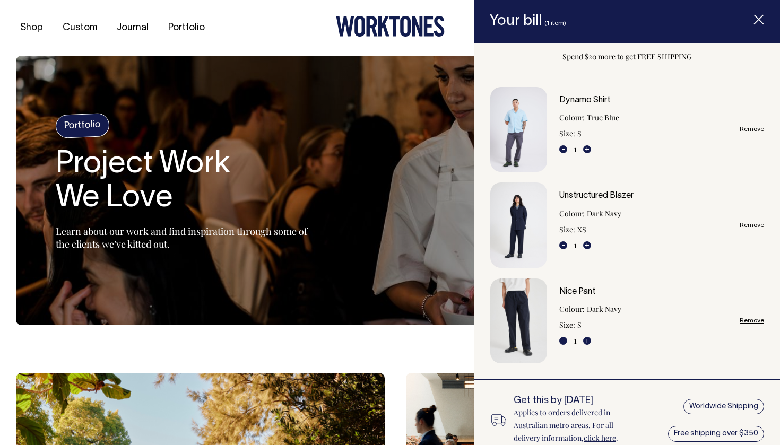
scroll to position [0, 0]
click at [579, 102] on link "Dynamo Shirt" at bounding box center [585, 100] width 51 height 7
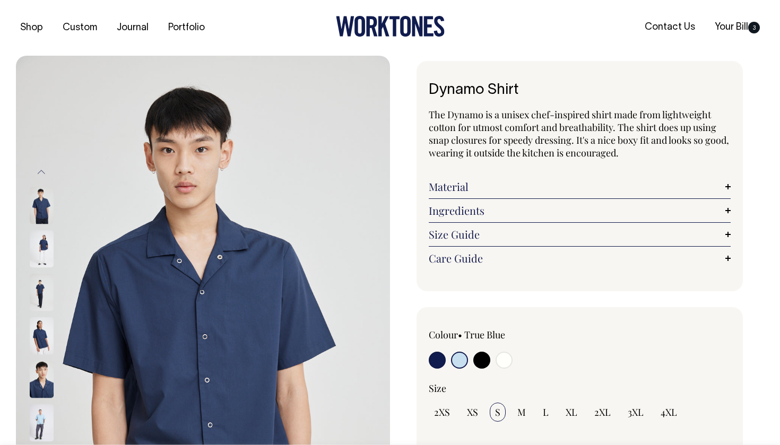
drag, startPoint x: 546, startPoint y: 97, endPoint x: 416, endPoint y: 91, distance: 130.7
click at [416, 91] on div "Dynamo Shirt The Dynamo is a unisex chef-inspired shirt made from lightweight c…" at bounding box center [577, 423] width 374 height 724
